Goal: Book appointment/travel/reservation

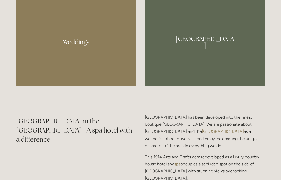
scroll to position [520, 0]
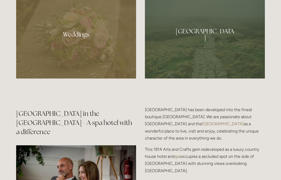
click at [242, 58] on div at bounding box center [205, 32] width 120 height 92
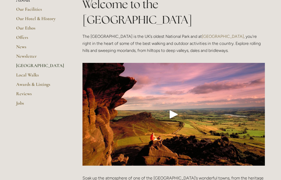
scroll to position [107, 0]
click at [177, 108] on div "Play" at bounding box center [174, 114] width 13 height 13
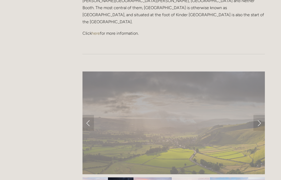
scroll to position [449, 0]
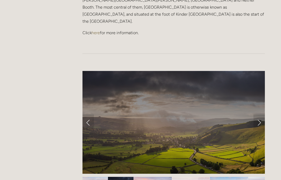
click at [262, 114] on link "Next Slide" at bounding box center [259, 122] width 11 height 16
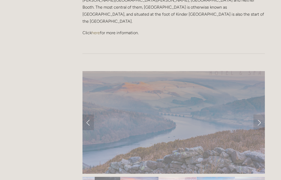
click at [261, 114] on link "Next Slide" at bounding box center [259, 122] width 11 height 16
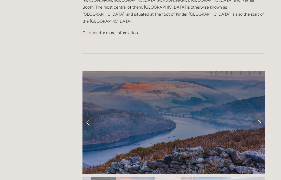
click at [262, 114] on link "Next Slide" at bounding box center [259, 122] width 11 height 16
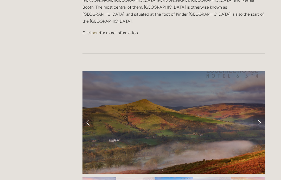
click at [262, 114] on link "Next Slide" at bounding box center [259, 122] width 11 height 16
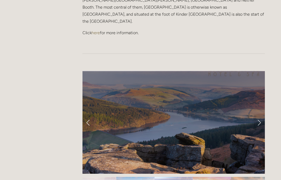
click at [262, 114] on link "Next Slide" at bounding box center [259, 122] width 11 height 16
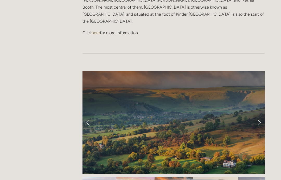
click at [262, 114] on link "Next Slide" at bounding box center [259, 122] width 11 height 16
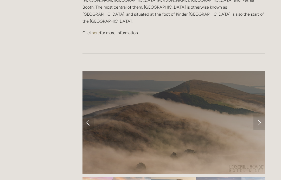
click at [262, 114] on link "Next Slide" at bounding box center [259, 122] width 11 height 16
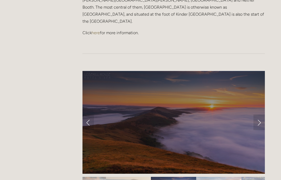
click at [262, 114] on link "Next Slide" at bounding box center [259, 122] width 11 height 16
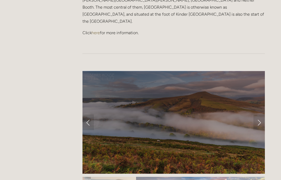
click at [263, 114] on link "Next Slide" at bounding box center [259, 122] width 11 height 16
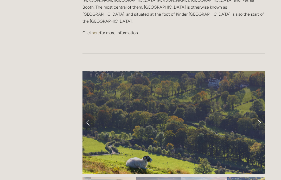
click at [262, 114] on link "Next Slide" at bounding box center [259, 122] width 11 height 16
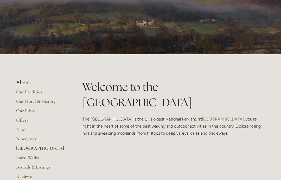
scroll to position [0, 0]
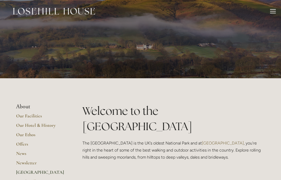
click at [277, 9] on header "Rooms Rooms Your Stay Book a stay Offers Spa" at bounding box center [140, 11] width 281 height 22
click at [273, 11] on div at bounding box center [274, 11] width 6 height 1
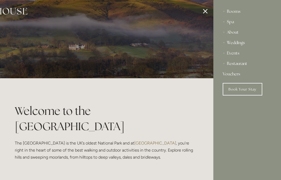
click at [252, 89] on link "Book Your Stay" at bounding box center [243, 89] width 40 height 13
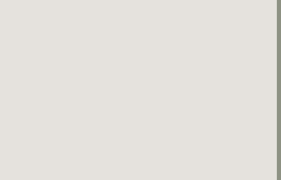
scroll to position [0, 4]
